Goal: Task Accomplishment & Management: Complete application form

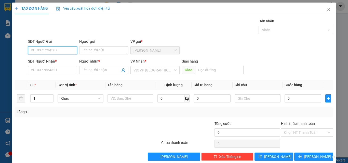
click at [48, 50] on input "SĐT Người Gửi" at bounding box center [52, 50] width 49 height 8
type input "0902844557"
click at [51, 60] on div "0902844557 - DOANH" at bounding box center [52, 61] width 43 height 6
type input "DOANH"
type input "0972265555"
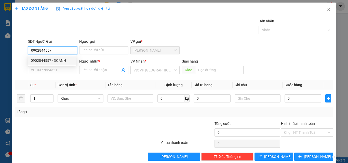
type input "GIANG"
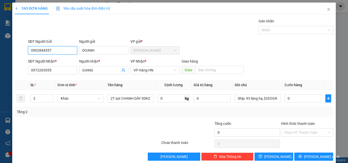
type input "0902844557"
click at [95, 137] on div at bounding box center [60, 130] width 93 height 18
click at [19, 100] on tr "2 Khác 2T sọt CHANH DÂY 30KG 0 kg 0 Ship: 93 láng hạ, đống đa, [GEOGRAPHIC_DATA…" at bounding box center [174, 98] width 318 height 17
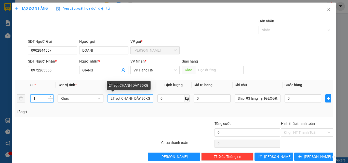
type input "1"
drag, startPoint x: 108, startPoint y: 96, endPoint x: 162, endPoint y: 102, distance: 54.5
click at [162, 102] on tr "1 Khác 2T sọt CHANH DÂY 30KG 0 kg 0 Ship: 93 láng hạ, [GEOGRAPHIC_DATA], [GEOGR…" at bounding box center [174, 98] width 318 height 17
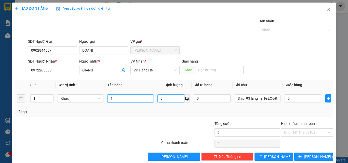
scroll to position [0, 0]
type input "1"
type input "2T GIẤY SR, MĂNG CỤT 34KG"
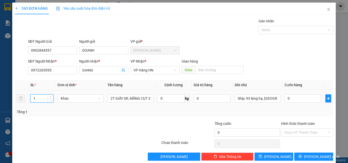
drag, startPoint x: 38, startPoint y: 96, endPoint x: 26, endPoint y: 96, distance: 11.7
click at [26, 96] on tr "1 Khác 2T GIẤY SR, MĂNG CỤT 34KG 0 kg 0 Ship: 93 láng hạ, đống đa, [GEOGRAPHIC_…" at bounding box center [174, 98] width 318 height 17
drag, startPoint x: 39, startPoint y: 97, endPoint x: 14, endPoint y: 100, distance: 25.1
click at [14, 100] on div "TẠO ĐƠN HÀNG Yêu cầu xuất hóa đơn điện tử Transit Pickup Surcharge Ids Transit …" at bounding box center [173, 84] width 323 height 162
type input "2"
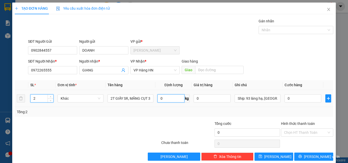
click at [169, 96] on input "0" at bounding box center [170, 98] width 27 height 8
type input "34"
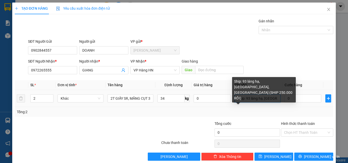
click at [254, 98] on input "Ship: 93 láng hạ, [GEOGRAPHIC_DATA], [GEOGRAPHIC_DATA] (SHIP 250.000 RỒI)" at bounding box center [257, 98] width 46 height 8
click at [265, 98] on input "Ship: 93 láng hạ, [GEOGRAPHIC_DATA], [GEOGRAPHIC_DATA] (SHIP 250.000 RỒI)" at bounding box center [257, 98] width 46 height 8
drag, startPoint x: 244, startPoint y: 98, endPoint x: 280, endPoint y: 99, distance: 36.4
click at [280, 99] on tr "2 Khác 2T GIẤY SR, MĂNG CỤT 34KG 34 kg 0 Ship: 93 láng hạ, đống đa, [GEOGRAPHIC…" at bounding box center [174, 98] width 318 height 17
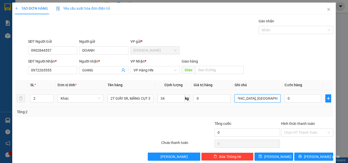
scroll to position [0, 12]
type input "Ship: 93 láng hạ, [GEOGRAPHIC_DATA], [GEOGRAPHIC_DATA]"
click at [301, 101] on input "0" at bounding box center [302, 98] width 37 height 8
type input "2"
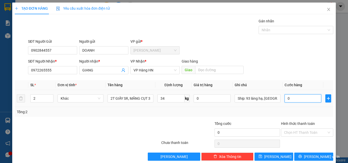
type input "2"
type input "27"
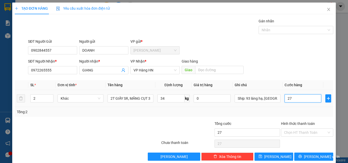
type input "270"
type input "2.700"
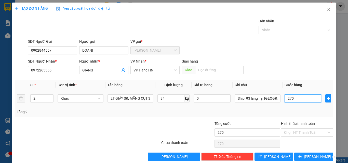
type input "2.700"
type input "27.000"
type input "270.000"
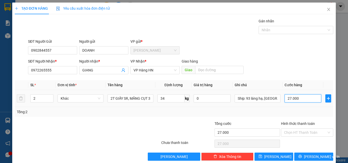
type input "270.000"
click at [258, 100] on input "Ship: 93 láng hạ, [GEOGRAPHIC_DATA], [GEOGRAPHIC_DATA]" at bounding box center [257, 98] width 46 height 8
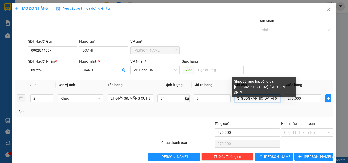
scroll to position [0, 40]
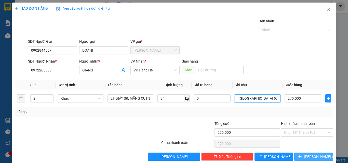
type input "Ship: 93 láng hạ, đống đa, [GEOGRAPHIC_DATA] (CHƯA PHÍ SHIP)"
click at [301, 156] on icon "printer" at bounding box center [300, 157] width 4 height 4
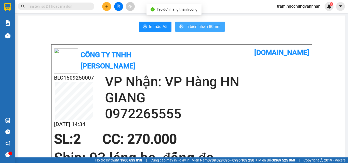
click at [221, 27] on button "In biên nhận 80mm" at bounding box center [199, 27] width 49 height 10
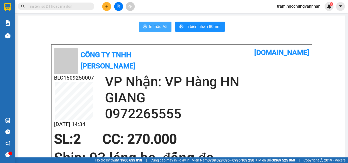
click at [152, 24] on span "In mẫu A5" at bounding box center [158, 26] width 18 height 6
click at [105, 5] on icon "plus" at bounding box center [107, 7] width 4 height 4
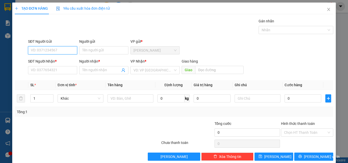
click at [55, 52] on input "SĐT Người Gửi" at bounding box center [52, 50] width 49 height 8
type input "0988796479"
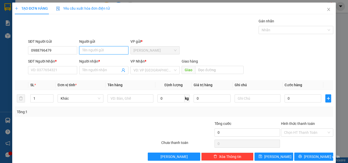
click at [101, 51] on input "Người gửi" at bounding box center [103, 50] width 49 height 8
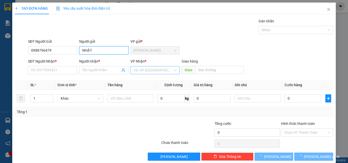
type input "NHẬT"
click at [136, 70] on input "search" at bounding box center [152, 70] width 39 height 8
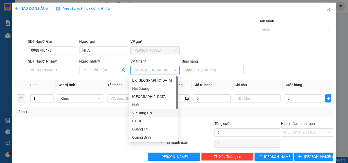
click at [144, 114] on div "VP Hàng HN" at bounding box center [153, 113] width 43 height 6
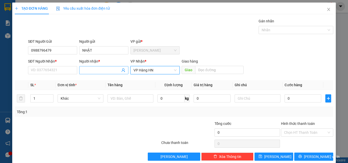
click at [95, 73] on span at bounding box center [103, 70] width 49 height 8
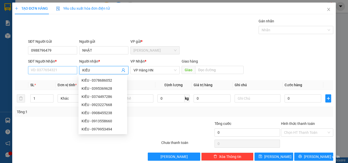
type input "KIỀU"
click at [52, 71] on input "SĐT Người Nhận *" at bounding box center [52, 70] width 49 height 8
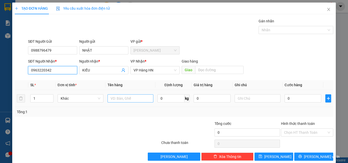
type input "0963220342"
click at [127, 97] on input "text" at bounding box center [130, 98] width 46 height 8
type input "1T GIẤY SR 19KG"
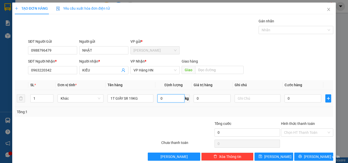
click at [172, 101] on input "0" at bounding box center [170, 98] width 27 height 8
type input "19"
click at [291, 96] on input "0" at bounding box center [302, 98] width 37 height 8
type input "1"
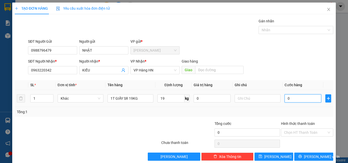
type input "1"
type input "15"
type input "150"
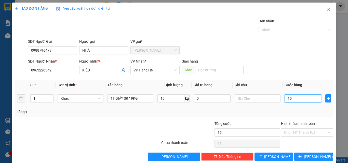
type input "150"
type input "1.500"
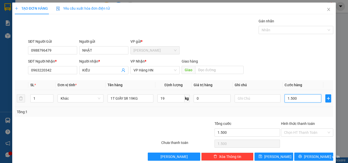
type input "15.000"
type input "150.000"
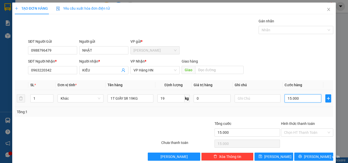
type input "150.000"
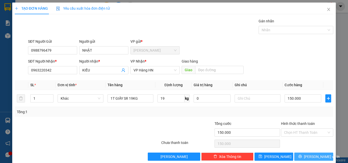
click at [313, 156] on span "[PERSON_NAME] và In" at bounding box center [322, 157] width 36 height 6
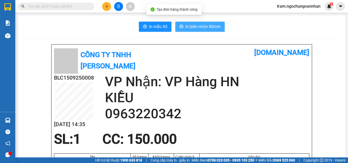
click at [209, 26] on span "In biên nhận 80mm" at bounding box center [202, 26] width 35 height 6
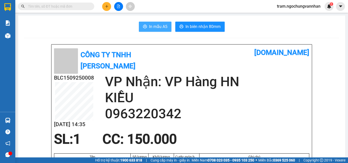
click at [149, 26] on span "In mẫu A5" at bounding box center [158, 26] width 18 height 6
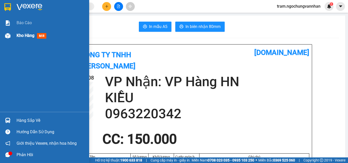
click at [34, 36] on span "Kho hàng" at bounding box center [26, 35] width 18 height 5
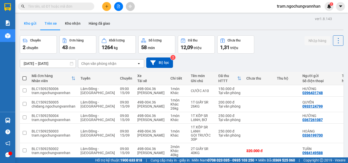
click at [29, 23] on button "Kho gửi" at bounding box center [30, 23] width 21 height 12
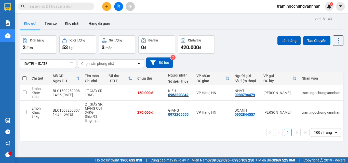
click at [107, 5] on icon "plus" at bounding box center [107, 7] width 4 height 4
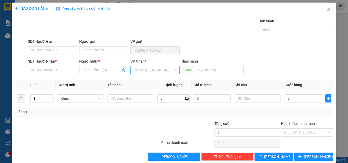
click at [159, 68] on input "search" at bounding box center [152, 70] width 39 height 8
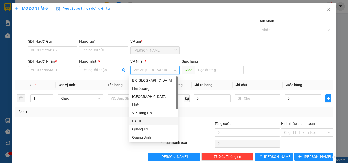
click at [142, 123] on div "BX HD" at bounding box center [153, 121] width 43 height 6
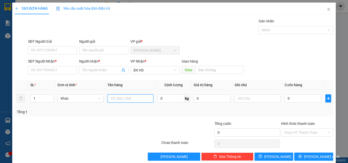
click at [124, 95] on input "text" at bounding box center [130, 98] width 46 height 8
type input "1T GIẤY SR 25KG"
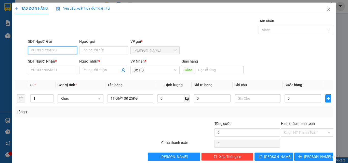
click at [38, 49] on input "SĐT Người Gửi" at bounding box center [52, 50] width 49 height 8
type input "0972428622"
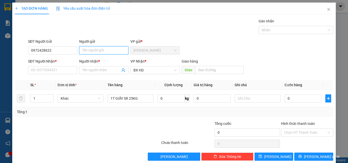
click at [87, 48] on input "Người gửi" at bounding box center [103, 50] width 49 height 8
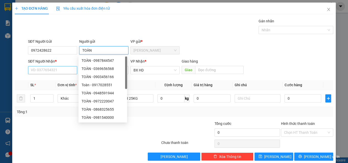
type input "TOÀN"
click at [46, 70] on input "SĐT Người Nhận *" at bounding box center [52, 70] width 49 height 8
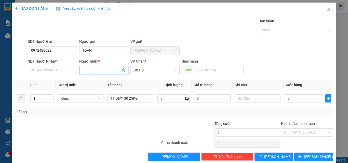
click at [89, 70] on input "Người nhận *" at bounding box center [101, 70] width 38 height 6
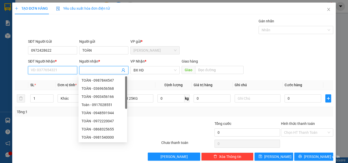
click at [55, 70] on input "SĐT Người Nhận *" at bounding box center [52, 70] width 49 height 8
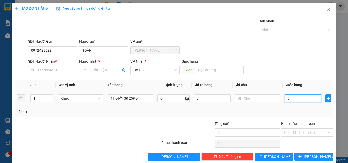
click at [302, 100] on input "0" at bounding box center [302, 98] width 37 height 8
type input "2"
type input "20"
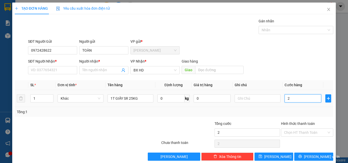
type input "20"
type input "200"
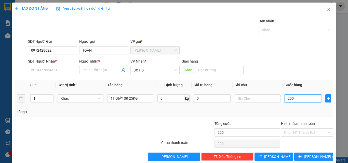
type input "2.000"
type input "20.000"
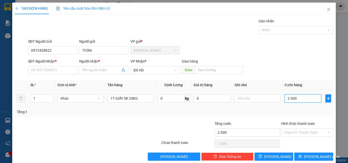
type input "20.000"
type input "200.000"
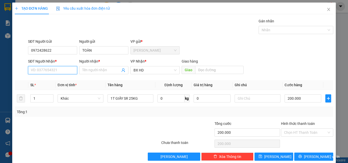
click at [53, 68] on input "SĐT Người Nhận *" at bounding box center [52, 70] width 49 height 8
type input "0355923010"
click at [90, 68] on input "Người nhận *" at bounding box center [101, 70] width 38 height 6
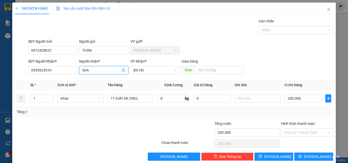
click at [83, 70] on input "SUA" at bounding box center [101, 70] width 38 height 6
type input "XUA"
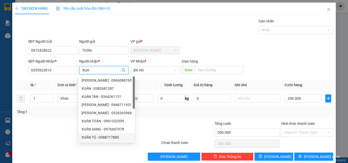
click at [127, 131] on div "XUÂN SANG - 0976607078" at bounding box center [106, 129] width 50 height 6
type input "0976607078"
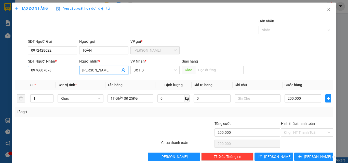
type input "[PERSON_NAME]"
drag, startPoint x: 54, startPoint y: 70, endPoint x: 25, endPoint y: 69, distance: 29.6
click at [20, 69] on div "SĐT Người Nhận * 0976607078 0976607078 Người nhận * XUÂN SANG VP Nhận * BX HD G…" at bounding box center [173, 68] width 319 height 18
type input "0355923010"
drag, startPoint x: 109, startPoint y: 70, endPoint x: 65, endPoint y: 70, distance: 43.5
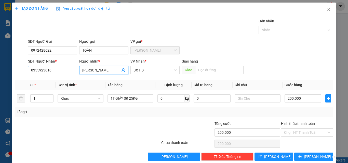
click at [65, 70] on div "SĐT Người Nhận * 0355923010 Người nhận * XUÂN SANG XUÂN SANG VP Nhận * BX HD Gi…" at bounding box center [180, 68] width 307 height 18
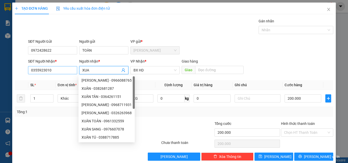
type input "XUA"
click at [49, 71] on input "0355923010" at bounding box center [52, 70] width 49 height 8
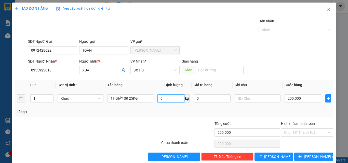
click at [162, 100] on input "0" at bounding box center [170, 98] width 27 height 8
type input "25"
click at [309, 135] on input "Hình thức thanh toán" at bounding box center [305, 133] width 43 height 8
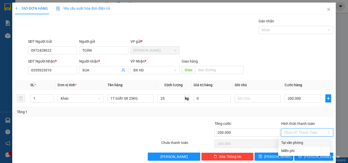
drag, startPoint x: 303, startPoint y: 143, endPoint x: 305, endPoint y: 149, distance: 6.0
click at [302, 143] on div "Tại văn phòng" at bounding box center [304, 143] width 46 height 6
type input "0"
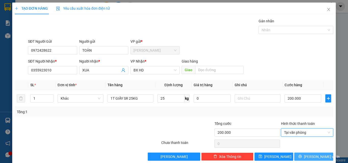
click at [306, 155] on span "[PERSON_NAME] và In" at bounding box center [322, 157] width 36 height 6
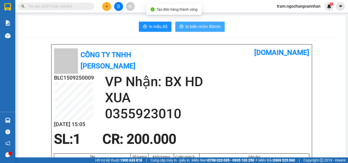
click at [204, 24] on span "In biên nhận 80mm" at bounding box center [202, 26] width 35 height 6
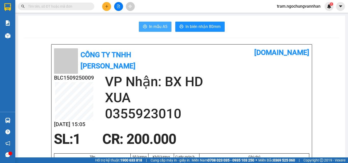
click at [143, 28] on icon "printer" at bounding box center [145, 27] width 4 height 4
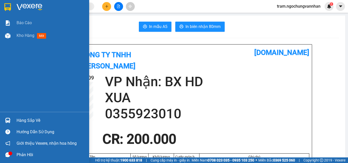
click at [31, 38] on div "Kho hàng mới" at bounding box center [33, 35] width 32 height 6
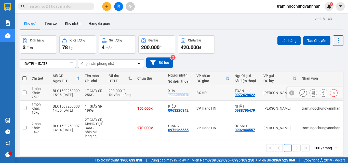
drag, startPoint x: 165, startPoint y: 95, endPoint x: 186, endPoint y: 96, distance: 20.4
click at [186, 96] on td "XUA 0355923010" at bounding box center [179, 93] width 28 height 16
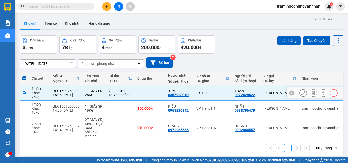
drag, startPoint x: 186, startPoint y: 96, endPoint x: 164, endPoint y: 90, distance: 22.4
click at [168, 89] on div "XUA" at bounding box center [179, 91] width 23 height 4
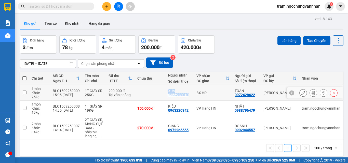
drag, startPoint x: 162, startPoint y: 96, endPoint x: 187, endPoint y: 95, distance: 24.4
click at [187, 95] on tr "1 món Khác 25 kg BLC1509250009 15:05 [DATE] 1T GIẤY SR 25KG 200.000 đ Tại văn p…" at bounding box center [181, 93] width 323 height 16
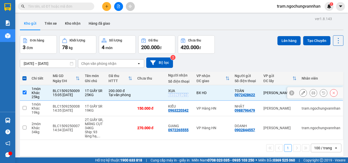
click at [187, 96] on td "XUA 0355923010" at bounding box center [179, 93] width 28 height 16
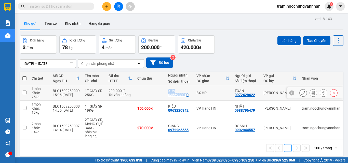
drag, startPoint x: 187, startPoint y: 96, endPoint x: 178, endPoint y: 97, distance: 9.2
click at [183, 97] on tr "1 món Khác 25 kg BLC1509250009 15:05 [DATE] 1T GIẤY SR 25KG 200.000 đ Tại văn p…" at bounding box center [181, 93] width 323 height 16
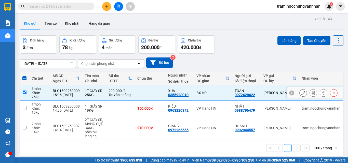
click at [159, 94] on td at bounding box center [150, 93] width 31 height 16
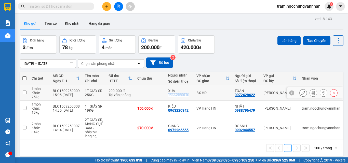
drag, startPoint x: 165, startPoint y: 95, endPoint x: 185, endPoint y: 96, distance: 20.4
click at [185, 96] on td "XUA 0355923010" at bounding box center [179, 93] width 28 height 16
checkbox input "true"
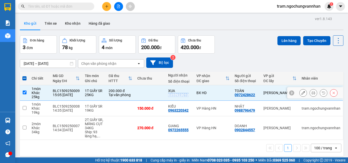
copy div "0355923010"
click at [24, 76] on label at bounding box center [24, 78] width 4 height 5
click at [24, 76] on input "checkbox" at bounding box center [24, 76] width 0 height 0
checkbox input "true"
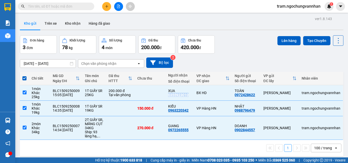
click at [25, 77] on span at bounding box center [24, 78] width 4 height 4
click at [24, 76] on input "checkbox" at bounding box center [24, 76] width 0 height 0
checkbox input "false"
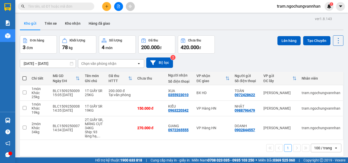
click at [230, 37] on div "Đơn hàng 3 đơn Khối lượng 78 kg Số lượng 4 món Đã thu 200.000 đ Chưa thu 420.00…" at bounding box center [181, 44] width 323 height 18
click at [121, 8] on button at bounding box center [118, 6] width 9 height 9
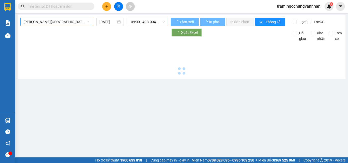
click at [60, 23] on span "[PERSON_NAME][GEOGRAPHIC_DATA]" at bounding box center [56, 22] width 66 height 8
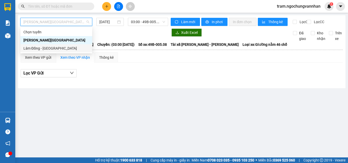
click at [52, 46] on div "Lâm Đồng - [GEOGRAPHIC_DATA]" at bounding box center [56, 49] width 66 height 6
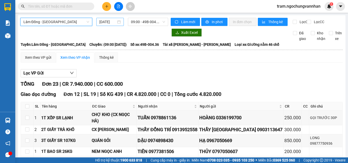
click at [108, 24] on input "[DATE]" at bounding box center [107, 22] width 17 height 6
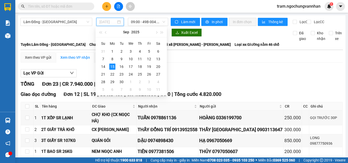
type input "[DATE]"
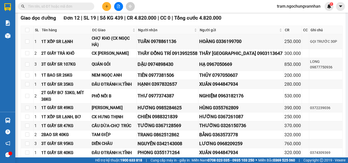
scroll to position [77, 0]
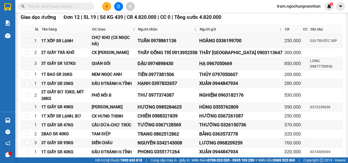
click at [77, 7] on input "text" at bounding box center [58, 7] width 60 height 6
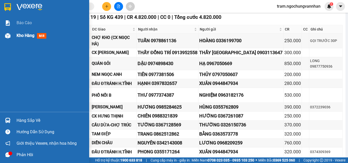
drag, startPoint x: 24, startPoint y: 35, endPoint x: 33, endPoint y: 40, distance: 10.6
click at [24, 35] on span "Kho hàng" at bounding box center [26, 35] width 18 height 5
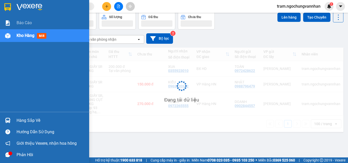
scroll to position [23, 0]
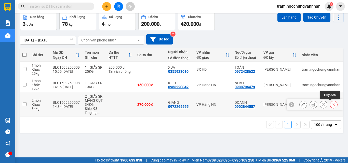
click at [332, 104] on button at bounding box center [333, 104] width 7 height 9
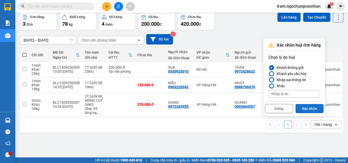
click at [309, 109] on button "Xác nhận" at bounding box center [309, 108] width 28 height 9
